Goal: Task Accomplishment & Management: Complete application form

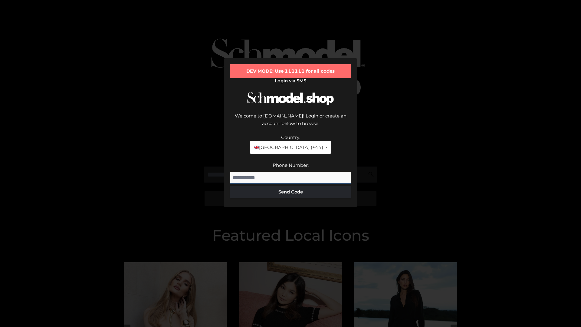
click at [291, 172] on input "Phone Number:" at bounding box center [290, 178] width 121 height 12
type input "**********"
click at [291, 186] on button "Send Code" at bounding box center [290, 192] width 121 height 12
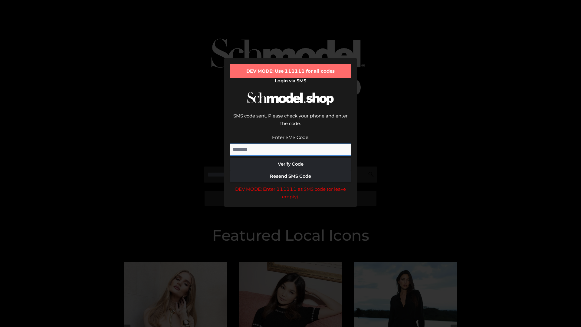
click at [291, 143] on input "Enter SMS Code:" at bounding box center [290, 149] width 121 height 12
type input "******"
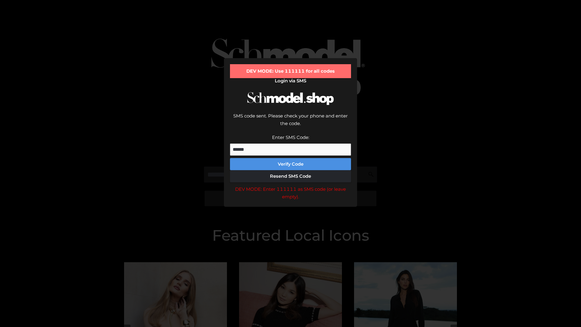
click at [291, 158] on button "Verify Code" at bounding box center [290, 164] width 121 height 12
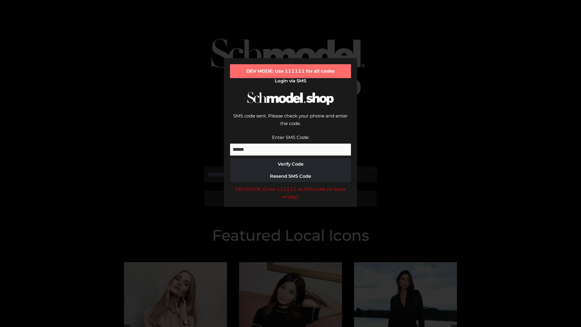
click at [291, 185] on div "DEV MODE: Enter 111111 as SMS code (or leave empty)." at bounding box center [290, 192] width 121 height 15
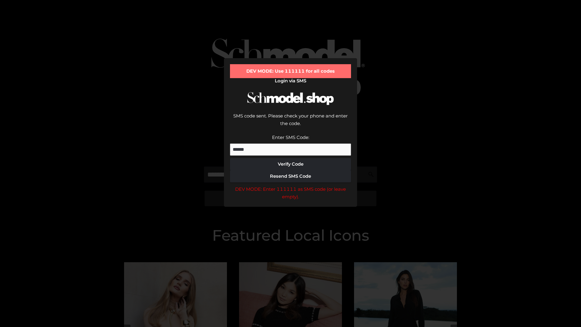
click at [291, 185] on div "DEV MODE: Enter 111111 as SMS code (or leave empty)." at bounding box center [290, 192] width 121 height 15
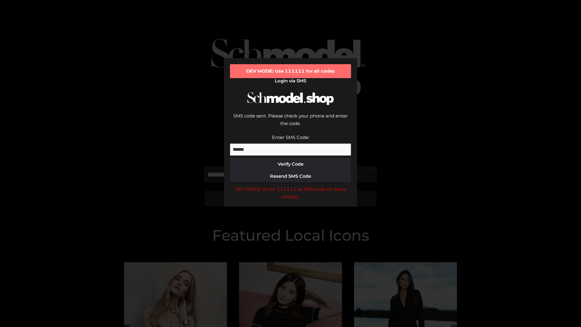
click at [291, 185] on div "DEV MODE: Enter 111111 as SMS code (or leave empty)." at bounding box center [290, 192] width 121 height 15
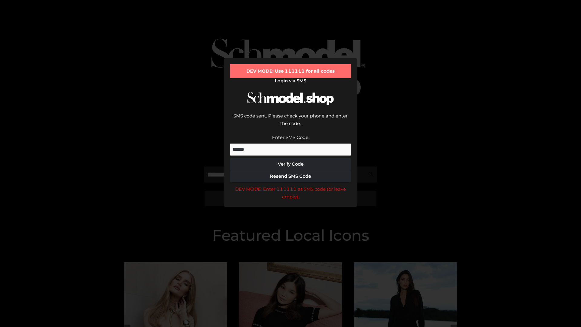
click at [291, 185] on div "DEV MODE: Enter 111111 as SMS code (or leave empty)." at bounding box center [290, 192] width 121 height 15
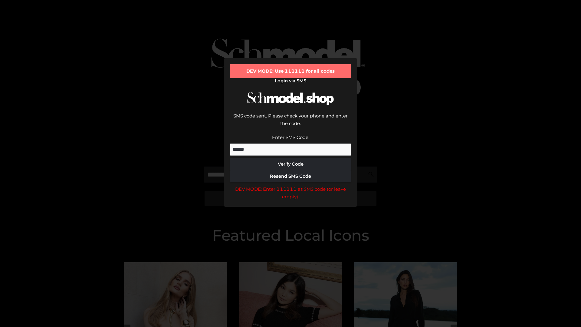
click at [291, 185] on div "DEV MODE: Enter 111111 as SMS code (or leave empty)." at bounding box center [290, 192] width 121 height 15
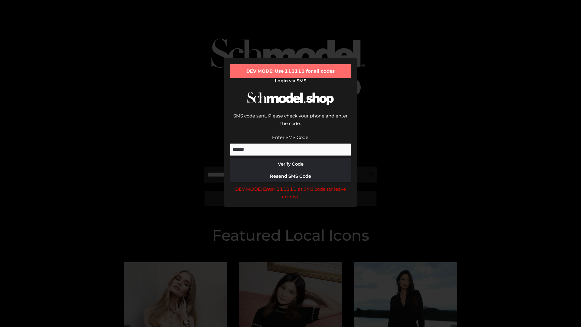
click at [291, 185] on div "DEV MODE: Enter 111111 as SMS code (or leave empty)." at bounding box center [290, 192] width 121 height 15
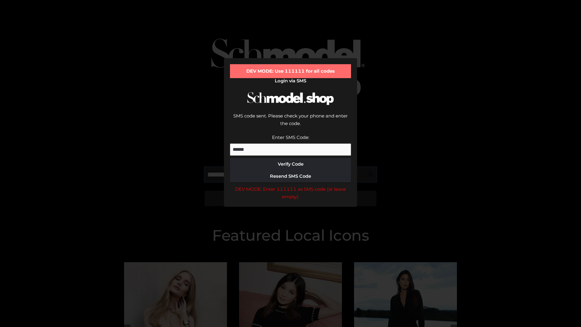
scroll to position [0, 31]
click at [291, 185] on div "DEV MODE: Enter 111111 as SMS code (or leave empty)." at bounding box center [290, 192] width 121 height 15
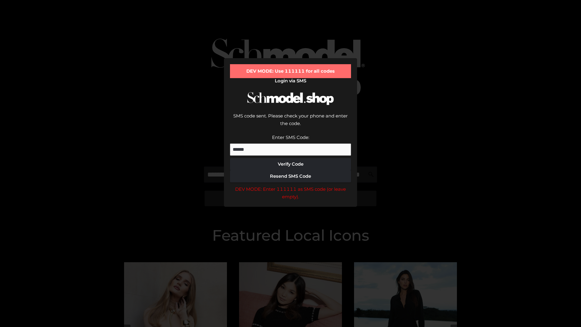
click at [291, 185] on div "DEV MODE: Enter 111111 as SMS code (or leave empty)." at bounding box center [290, 192] width 121 height 15
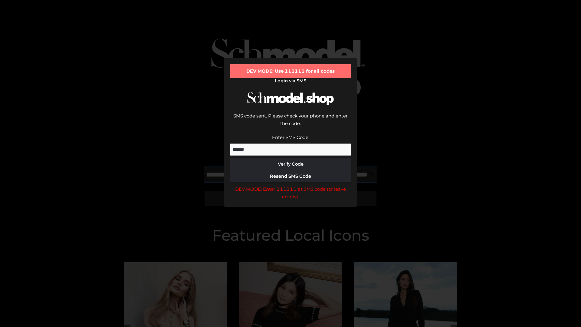
scroll to position [0, 66]
click at [291, 185] on div "DEV MODE: Enter 111111 as SMS code (or leave empty)." at bounding box center [290, 192] width 121 height 15
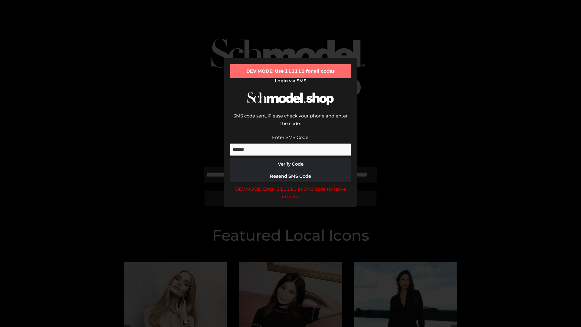
click at [291, 185] on div "DEV MODE: Enter 111111 as SMS code (or leave empty)." at bounding box center [290, 192] width 121 height 15
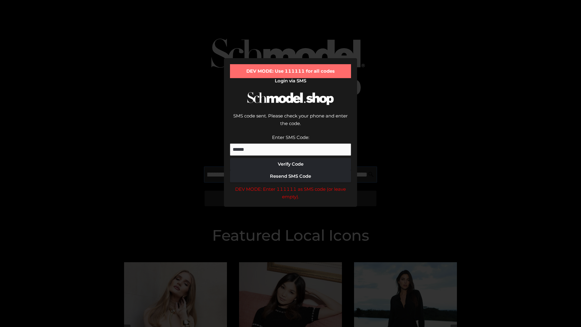
scroll to position [0, 103]
click at [291, 185] on div "DEV MODE: Enter 111111 as SMS code (or leave empty)." at bounding box center [290, 192] width 121 height 15
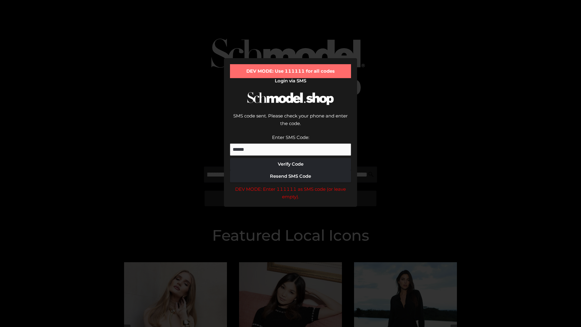
click at [291, 185] on div "DEV MODE: Enter 111111 as SMS code (or leave empty)." at bounding box center [290, 192] width 121 height 15
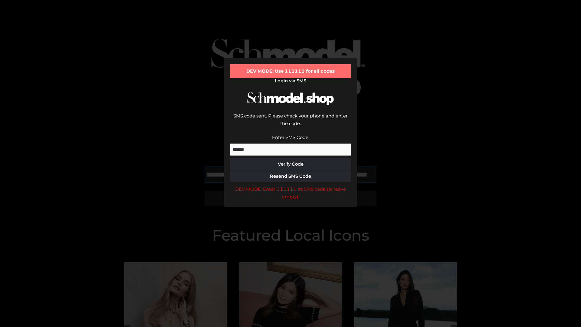
scroll to position [0, 141]
click at [291, 185] on div "DEV MODE: Enter 111111 as SMS code (or leave empty)." at bounding box center [290, 192] width 121 height 15
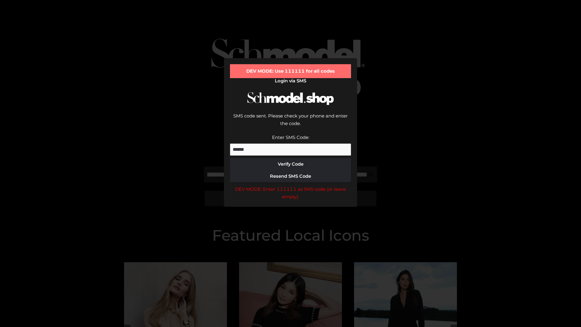
click at [291, 185] on div "DEV MODE: Enter 111111 as SMS code (or leave empty)." at bounding box center [290, 192] width 121 height 15
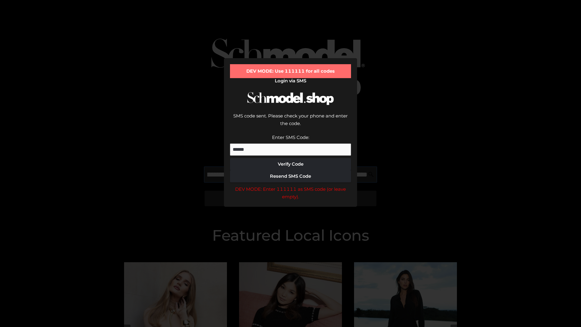
scroll to position [0, 176]
click at [291, 185] on div "DEV MODE: Enter 111111 as SMS code (or leave empty)." at bounding box center [290, 192] width 121 height 15
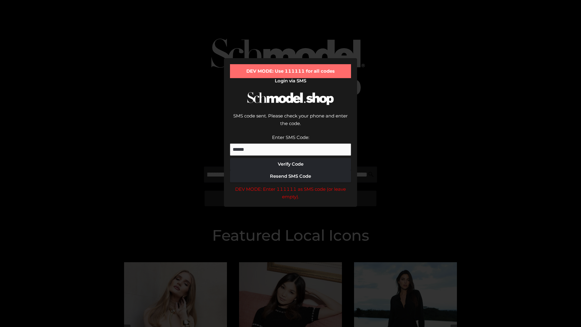
click at [291, 185] on div "DEV MODE: Enter 111111 as SMS code (or leave empty)." at bounding box center [290, 192] width 121 height 15
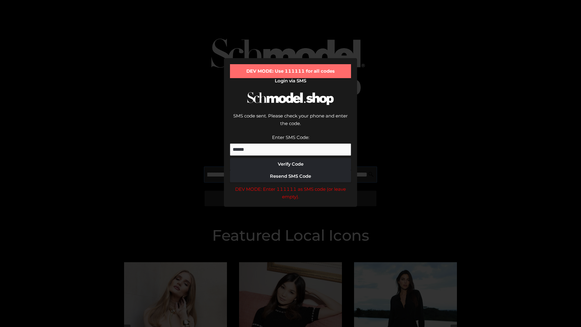
scroll to position [0, 212]
click at [291, 185] on div "DEV MODE: Enter 111111 as SMS code (or leave empty)." at bounding box center [290, 192] width 121 height 15
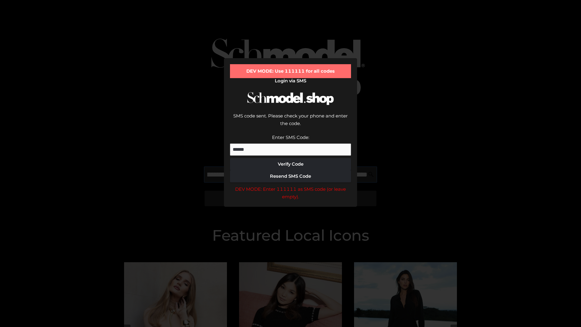
type input "**********"
